Goal: Information Seeking & Learning: Learn about a topic

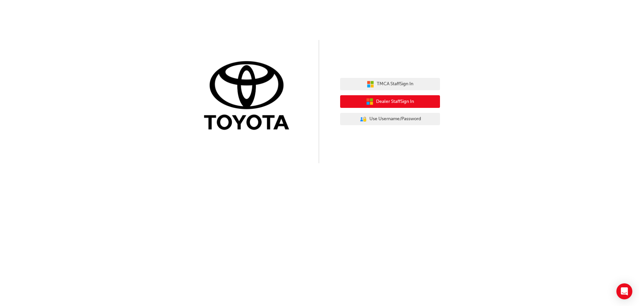
click at [413, 106] on button "Dealer Staff Sign In" at bounding box center [390, 101] width 100 height 13
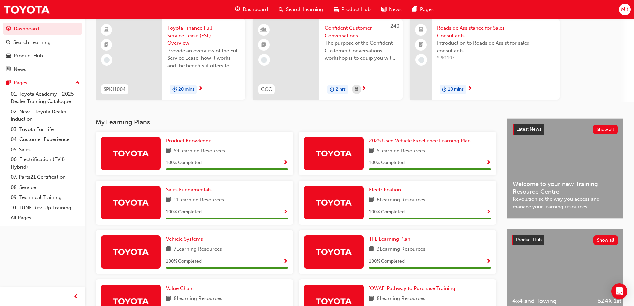
scroll to position [133, 0]
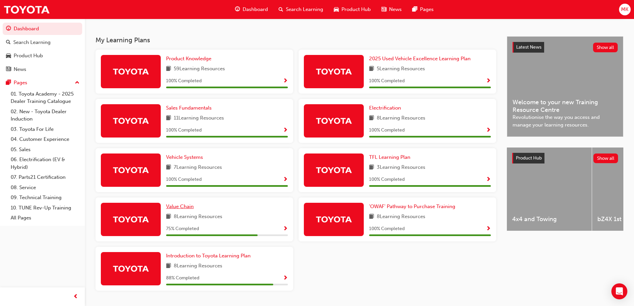
click at [188, 206] on span "Value Chain" at bounding box center [180, 206] width 28 height 6
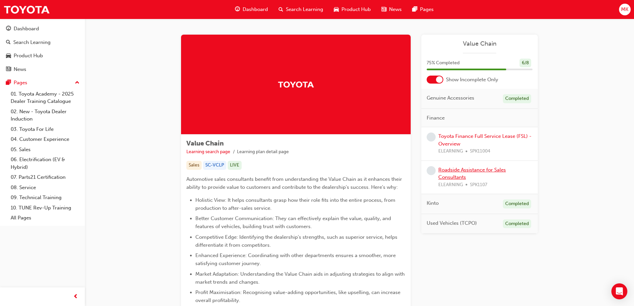
click at [492, 169] on link "Roadside Assistance for Sales Consultants" at bounding box center [473, 174] width 68 height 14
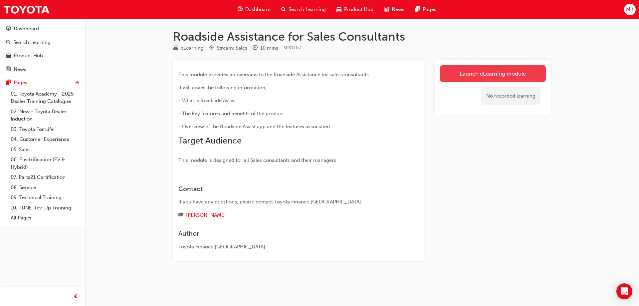
click at [483, 72] on link "Launch eLearning module" at bounding box center [493, 73] width 106 height 17
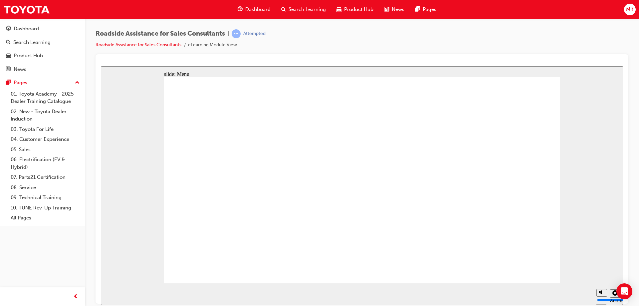
click at [575, 124] on div "slide: Objectives Click the first topic to continue Home page Open Menu Help Sa…" at bounding box center [362, 185] width 522 height 239
click at [613, 293] on icon "Settings" at bounding box center [615, 292] width 5 height 5
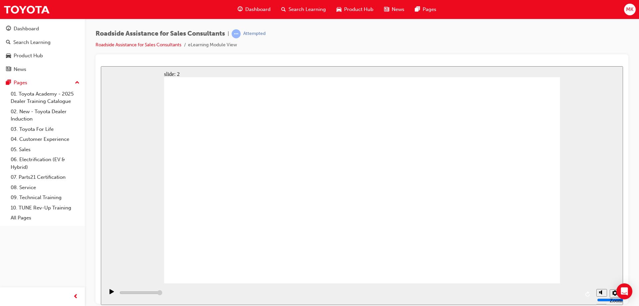
click at [611, 150] on div "slide: 2 Next page Page 1 of 1 Previous page Open Menu Help Save and Exit Toyot…" at bounding box center [362, 185] width 522 height 239
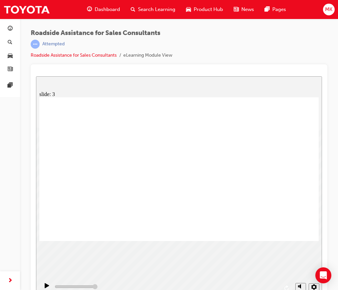
drag, startPoint x: 202, startPoint y: 235, endPoint x: 60, endPoint y: 290, distance: 152.3
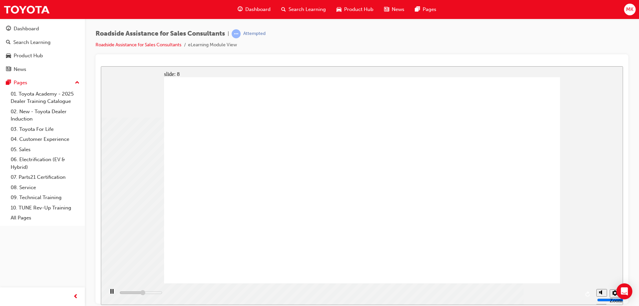
click at [603, 269] on icon "Mute (Ctrl+Alt+M)" at bounding box center [601, 267] width 5 height 5
type input "44200"
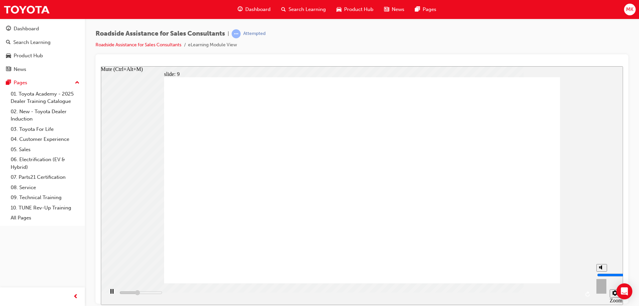
type input "0"
click at [600, 269] on icon "Unmute (Ctrl+Alt+M)" at bounding box center [601, 267] width 5 height 5
type input "62300"
type input "8"
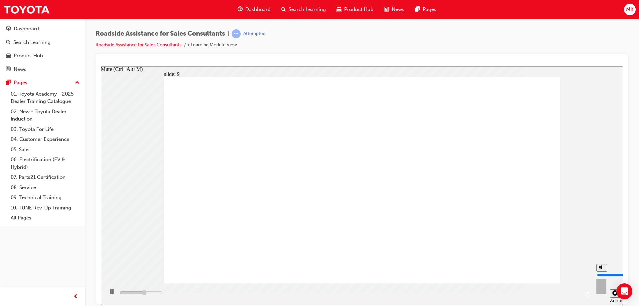
click at [600, 269] on icon "Mute (Ctrl+Alt+M)" at bounding box center [601, 267] width 5 height 5
type input "63100"
type input "0"
type input "23000"
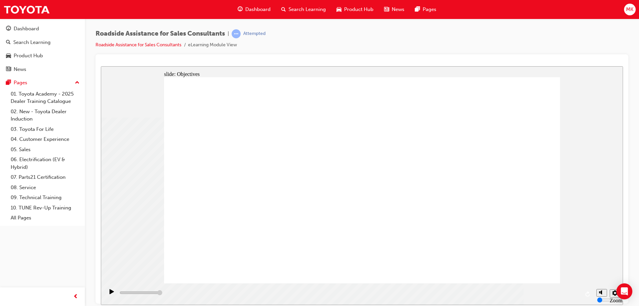
click at [601, 269] on polygon "Unmute (Ctrl+Alt+M)" at bounding box center [602, 267] width 2 height 5
type input "8"
checkbox input "true"
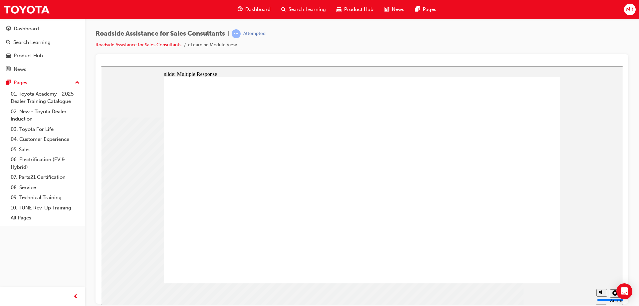
drag, startPoint x: 350, startPoint y: 193, endPoint x: 520, endPoint y: 249, distance: 178.3
checkbox input "true"
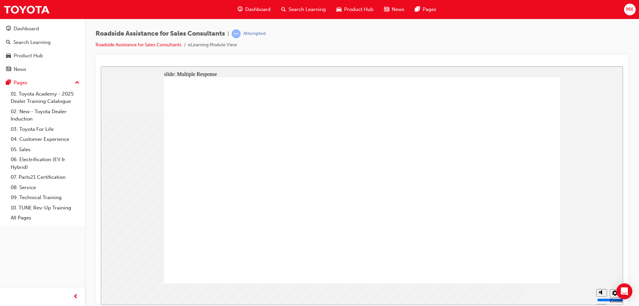
checkbox input "true"
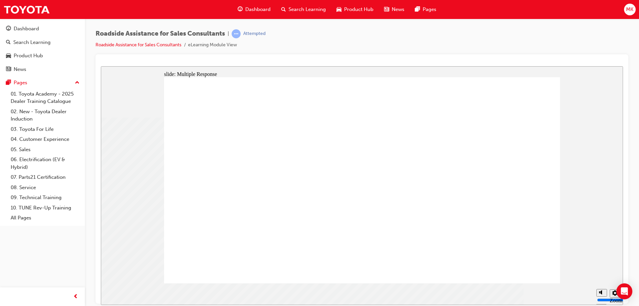
checkbox input "true"
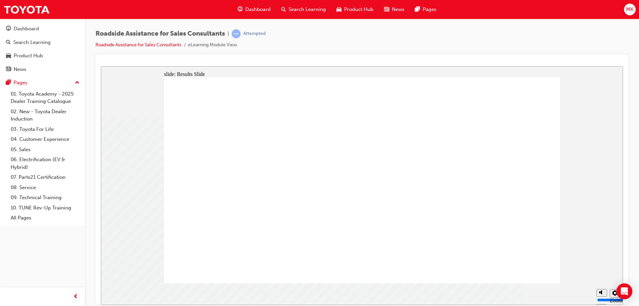
drag, startPoint x: 490, startPoint y: 244, endPoint x: 419, endPoint y: 228, distance: 73.4
checkbox input "true"
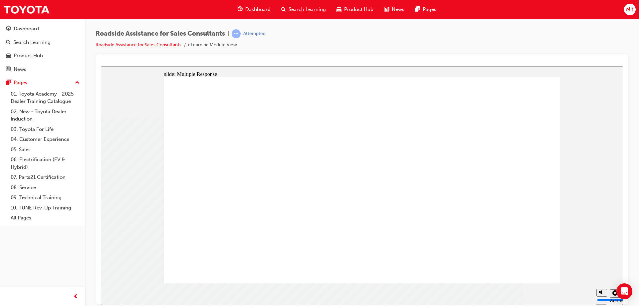
drag, startPoint x: 306, startPoint y: 188, endPoint x: 521, endPoint y: 240, distance: 221.1
checkbox input "true"
drag, startPoint x: 508, startPoint y: 237, endPoint x: 508, endPoint y: 245, distance: 7.7
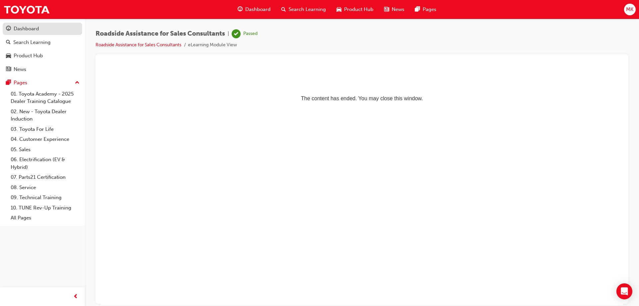
click at [42, 30] on div "Dashboard" at bounding box center [42, 29] width 73 height 8
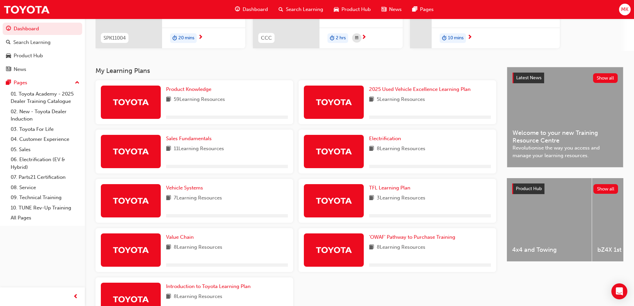
scroll to position [133, 0]
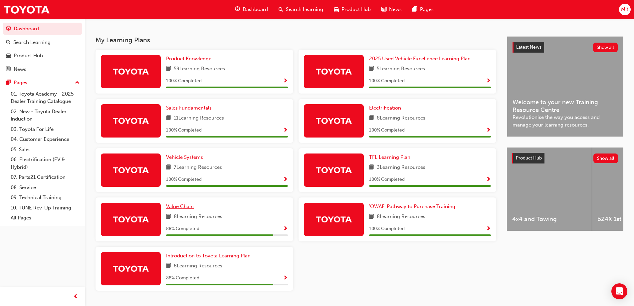
click at [185, 203] on link "Value Chain" at bounding box center [181, 207] width 30 height 8
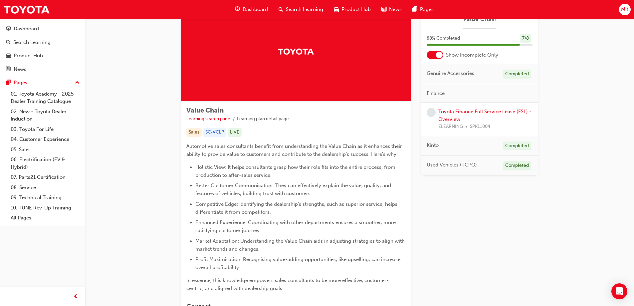
scroll to position [33, 0]
click at [510, 112] on link "Toyota Finance Full Service Lease (FSL) - Overview" at bounding box center [485, 116] width 93 height 14
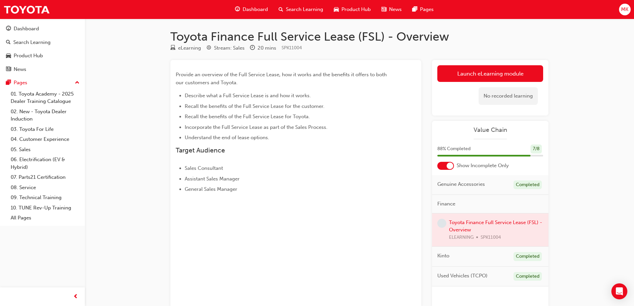
click at [495, 220] on div at bounding box center [490, 229] width 117 height 33
click at [495, 223] on div at bounding box center [490, 229] width 117 height 33
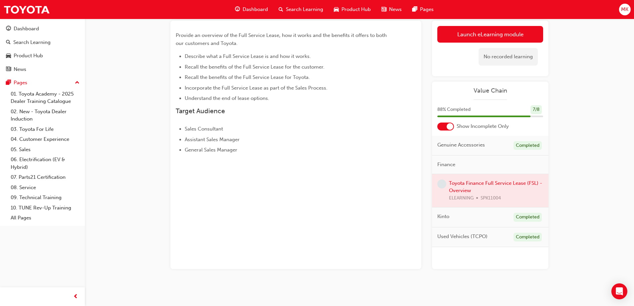
scroll to position [40, 0]
click at [465, 185] on div at bounding box center [490, 189] width 117 height 33
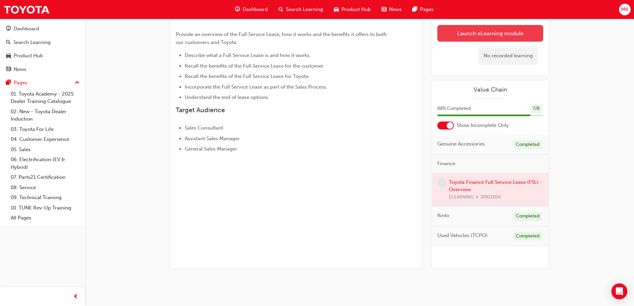
click at [469, 37] on link "Launch eLearning module" at bounding box center [491, 33] width 106 height 17
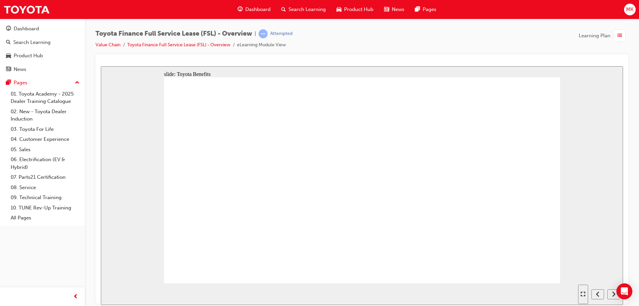
drag, startPoint x: 232, startPoint y: 170, endPoint x: 230, endPoint y: 189, distance: 19.4
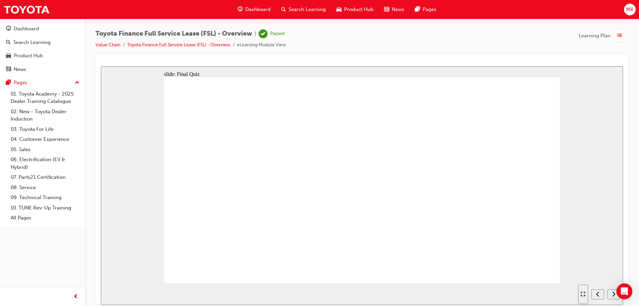
radio input "true"
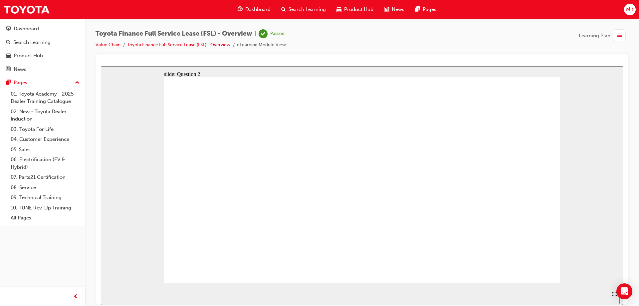
radio input "false"
radio input "true"
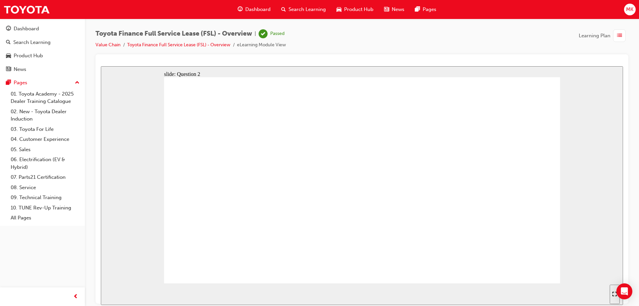
radio input "true"
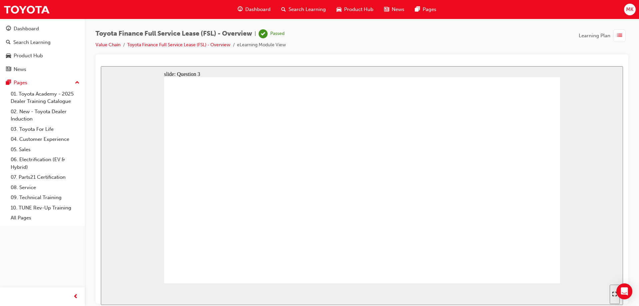
radio input "true"
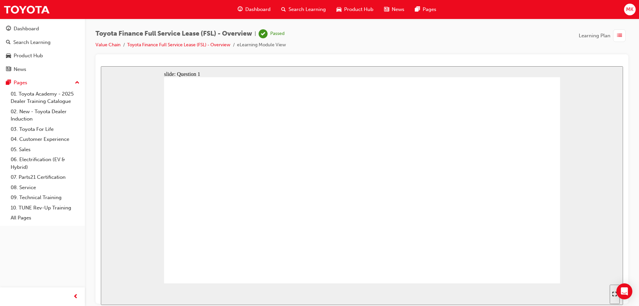
radio input "true"
drag, startPoint x: 382, startPoint y: 208, endPoint x: 382, endPoint y: 215, distance: 7.7
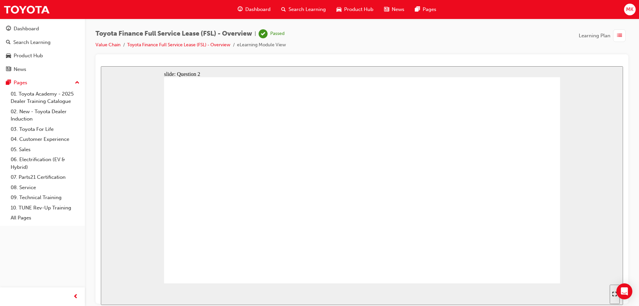
radio input "false"
radio input "true"
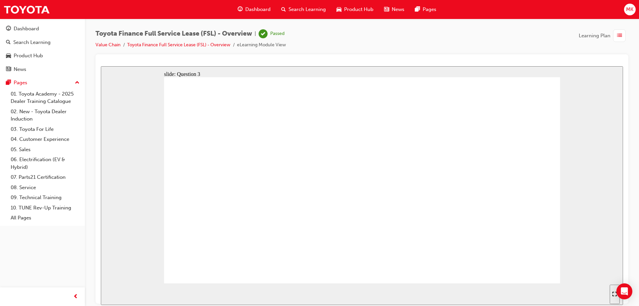
radio input "true"
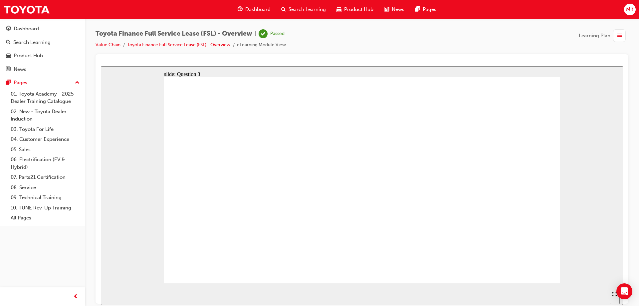
radio input "true"
drag, startPoint x: 519, startPoint y: 254, endPoint x: 516, endPoint y: 248, distance: 6.4
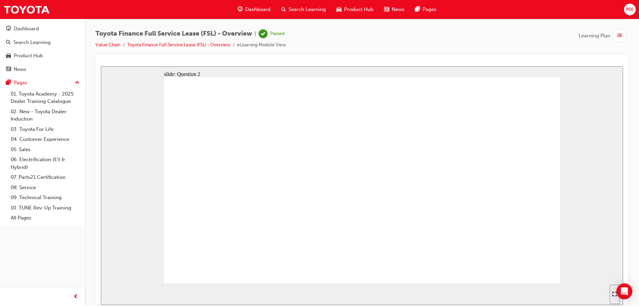
radio input "true"
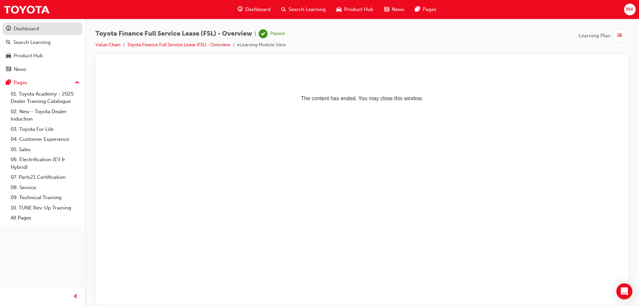
click at [44, 31] on div "Dashboard" at bounding box center [42, 29] width 73 height 8
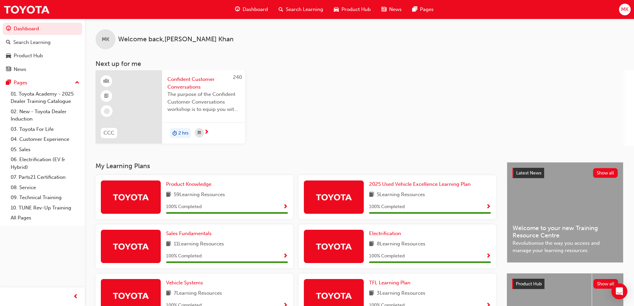
click at [622, 11] on span "MK" at bounding box center [624, 10] width 7 height 8
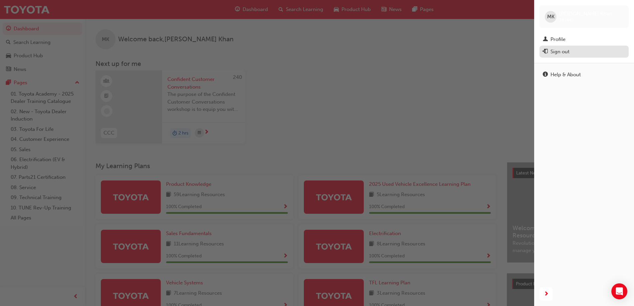
click at [559, 51] on div "Sign out" at bounding box center [560, 52] width 19 height 8
